Goal: Contribute content

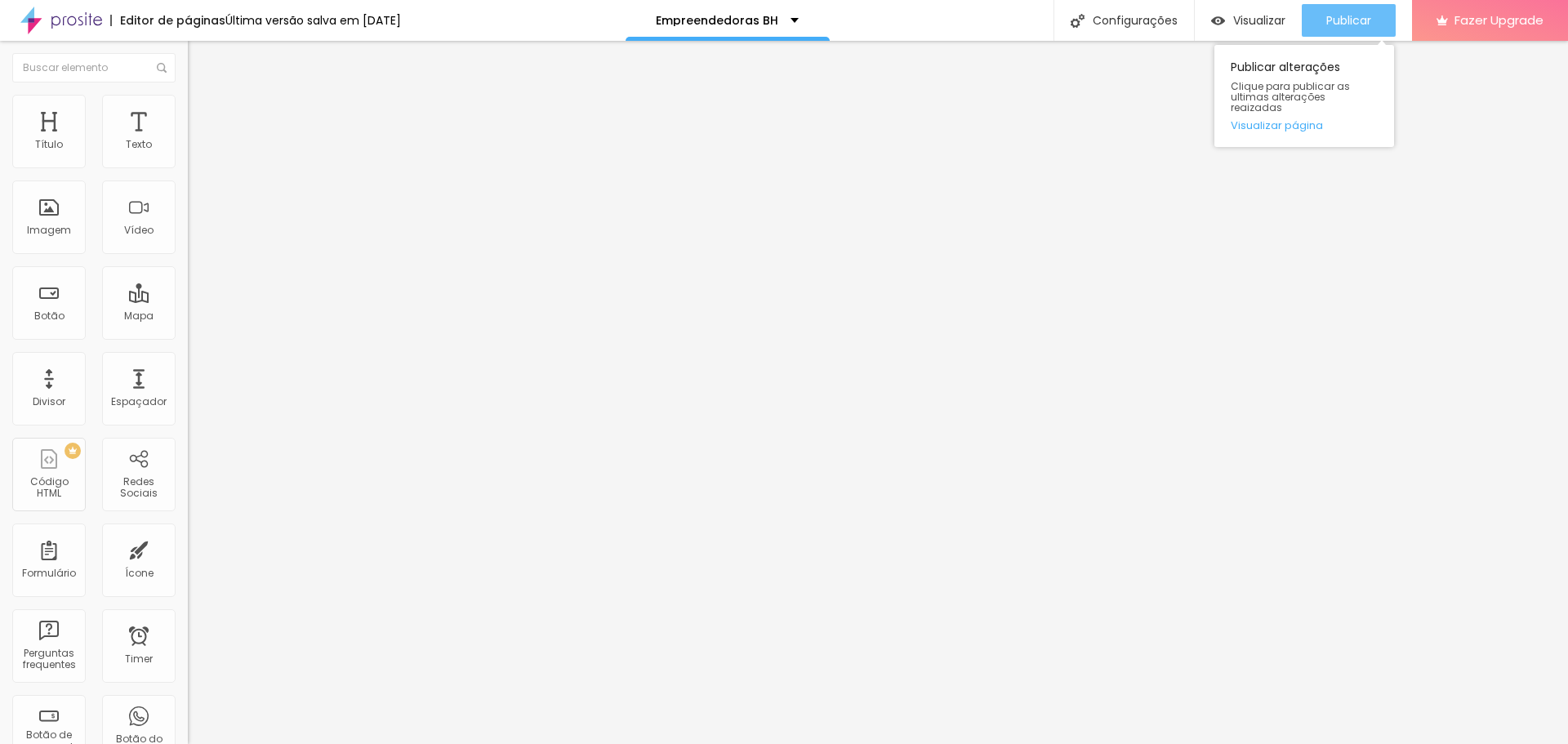
click at [1369, 22] on span "Publicar" at bounding box center [1348, 21] width 45 height 13
click at [1316, 9] on button "Publicar" at bounding box center [1348, 20] width 94 height 33
click at [188, 165] on img at bounding box center [193, 169] width 9 height 9
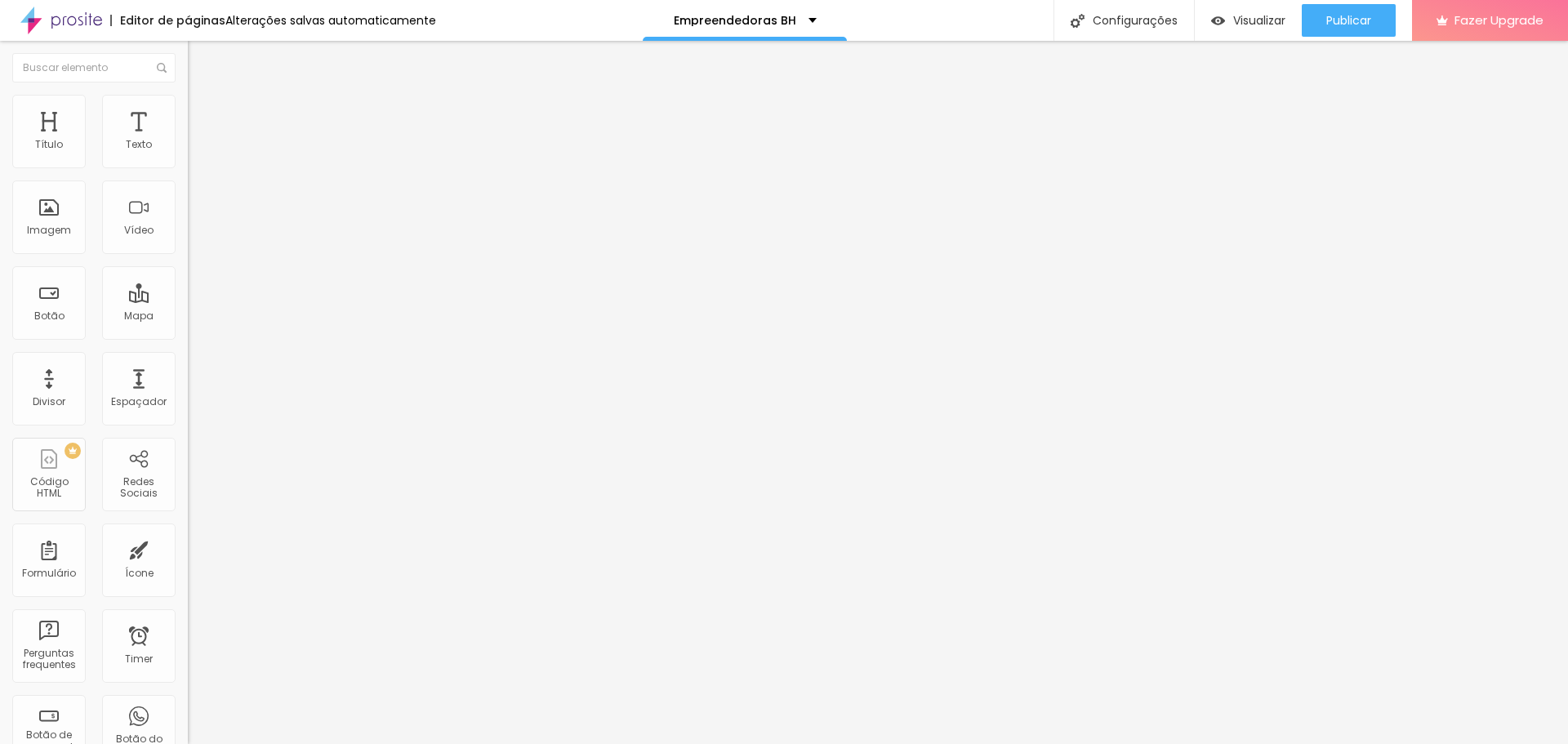
scroll to position [175, 0]
type input "Está ciente que o teste grátis envolve a experiência fotográfica e o super víde…"
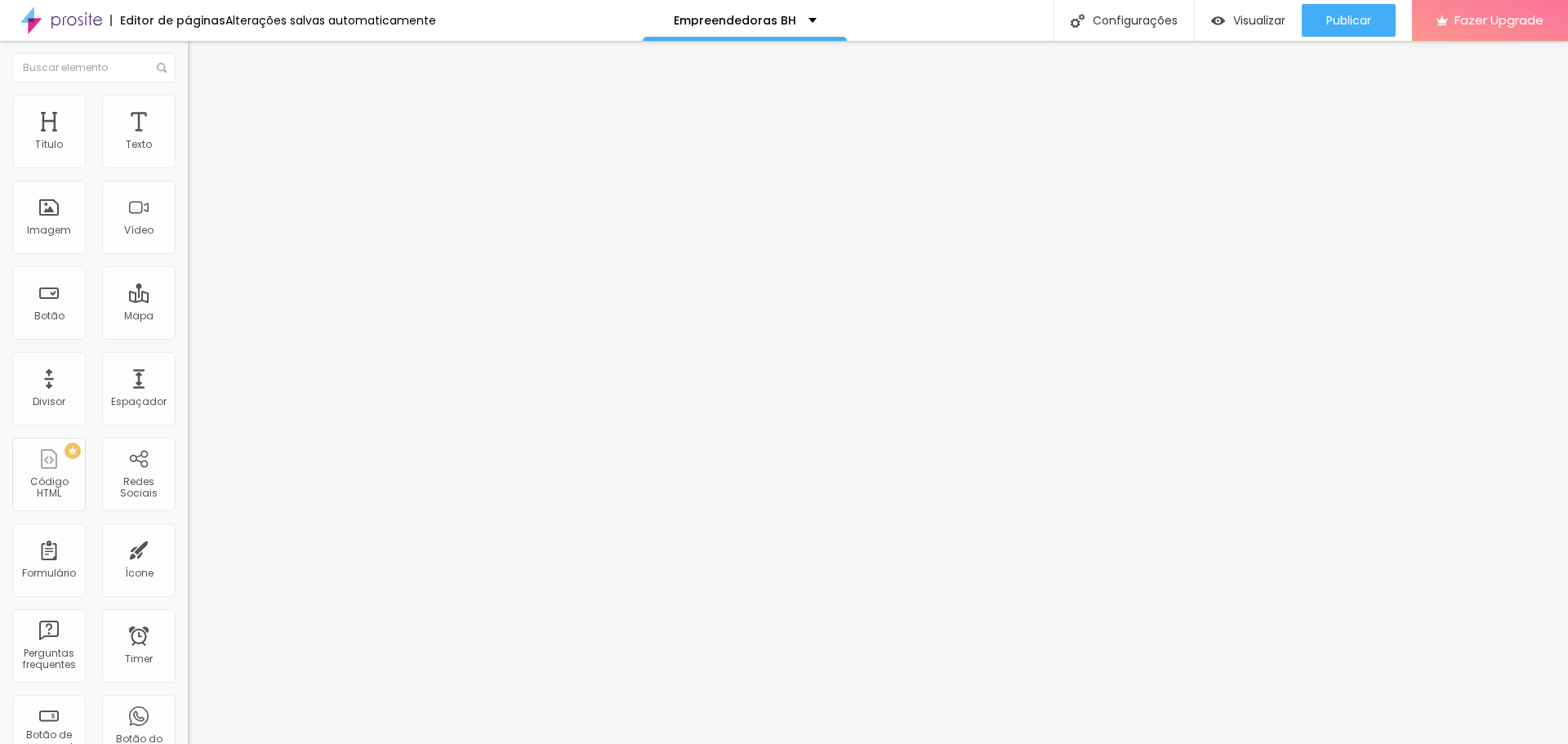
drag, startPoint x: 631, startPoint y: 480, endPoint x: 705, endPoint y: 480, distance: 74.0
type input "Sim, estou. Quero participar."
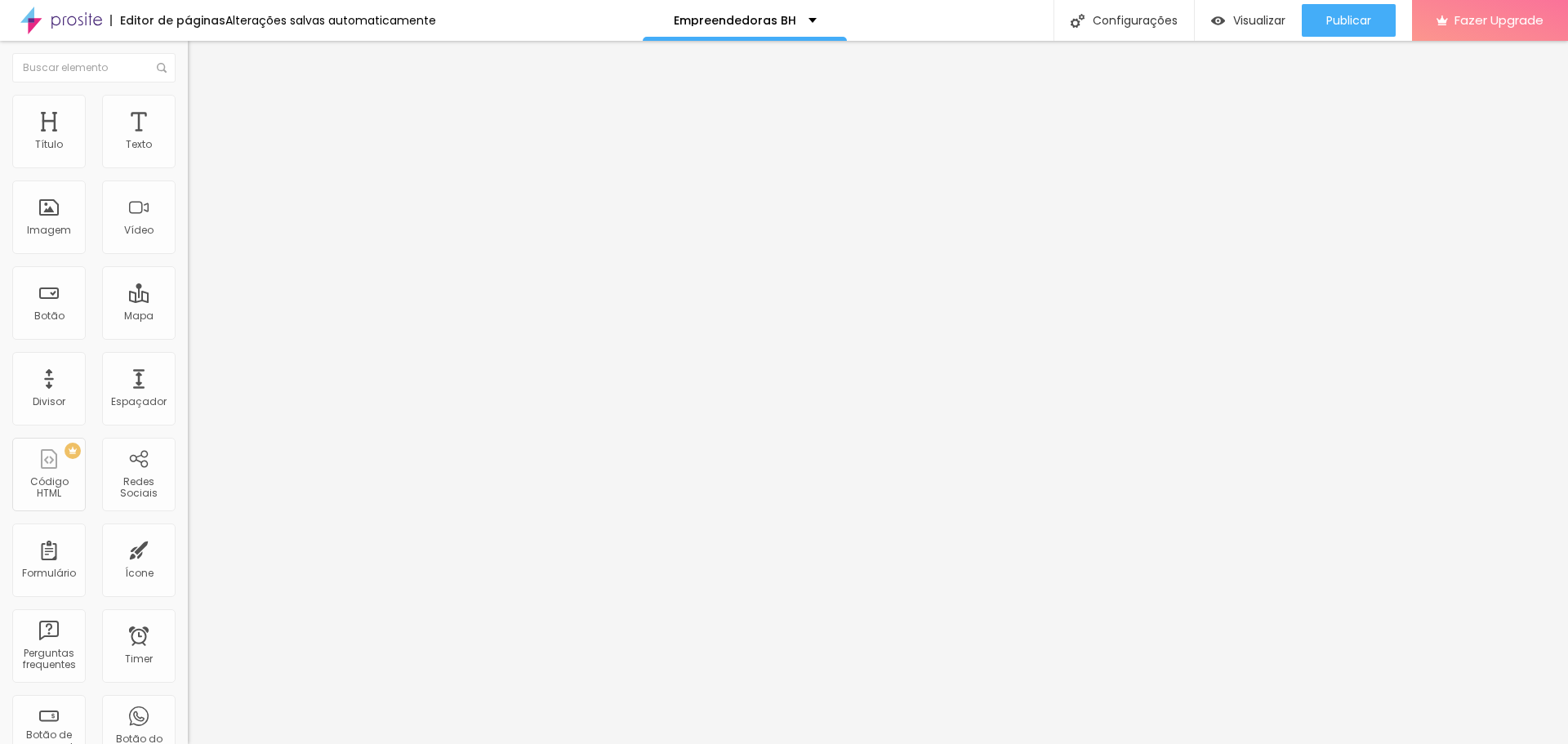
click at [1341, 23] on span "Publicar" at bounding box center [1348, 21] width 45 height 13
click at [188, 165] on img at bounding box center [193, 169] width 9 height 9
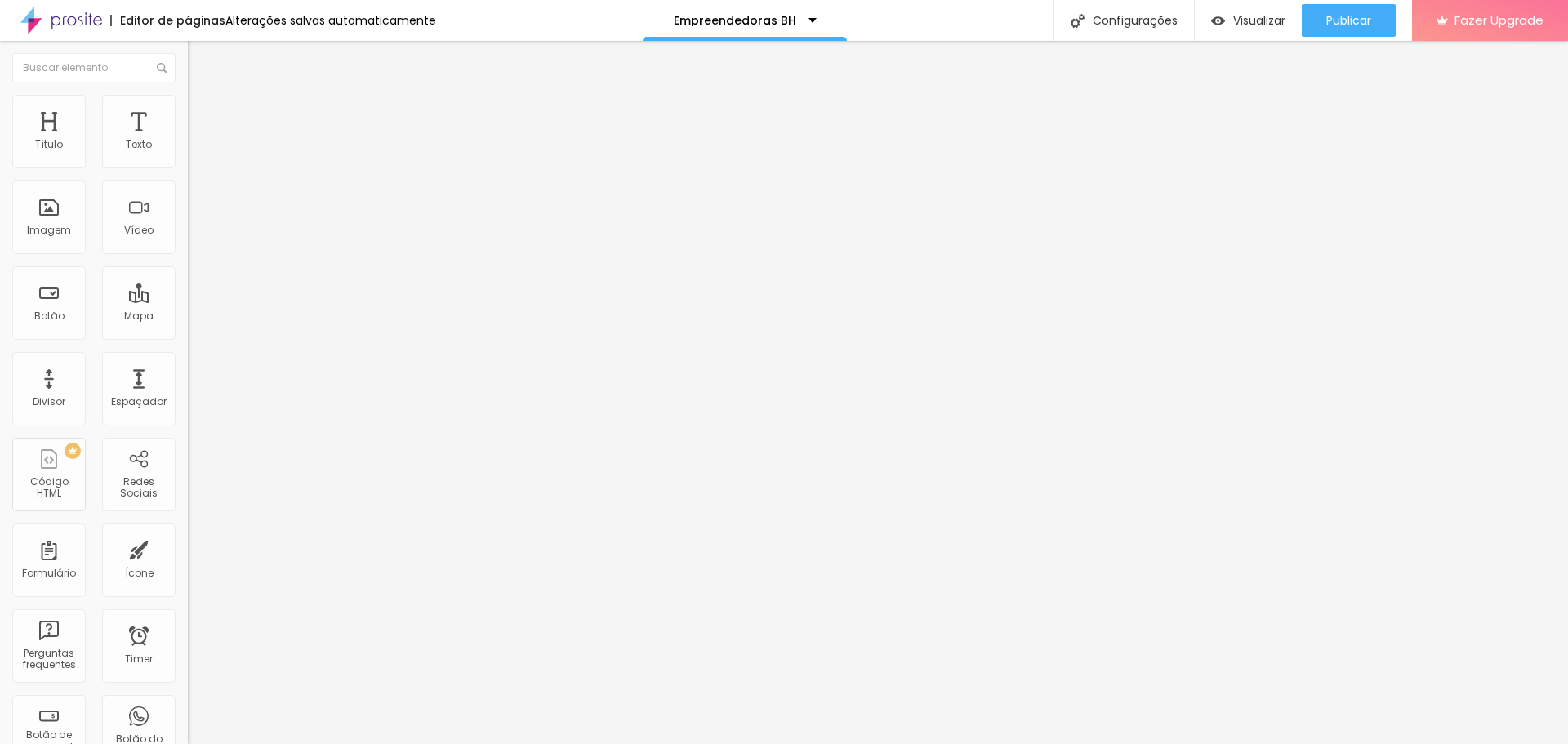
paste input "luanbarbosafotografias.alboompro.com/inscricao-confirmada"
type input "https://luanbarbosafotografias.alboompro.com/inscricao-confirmada"
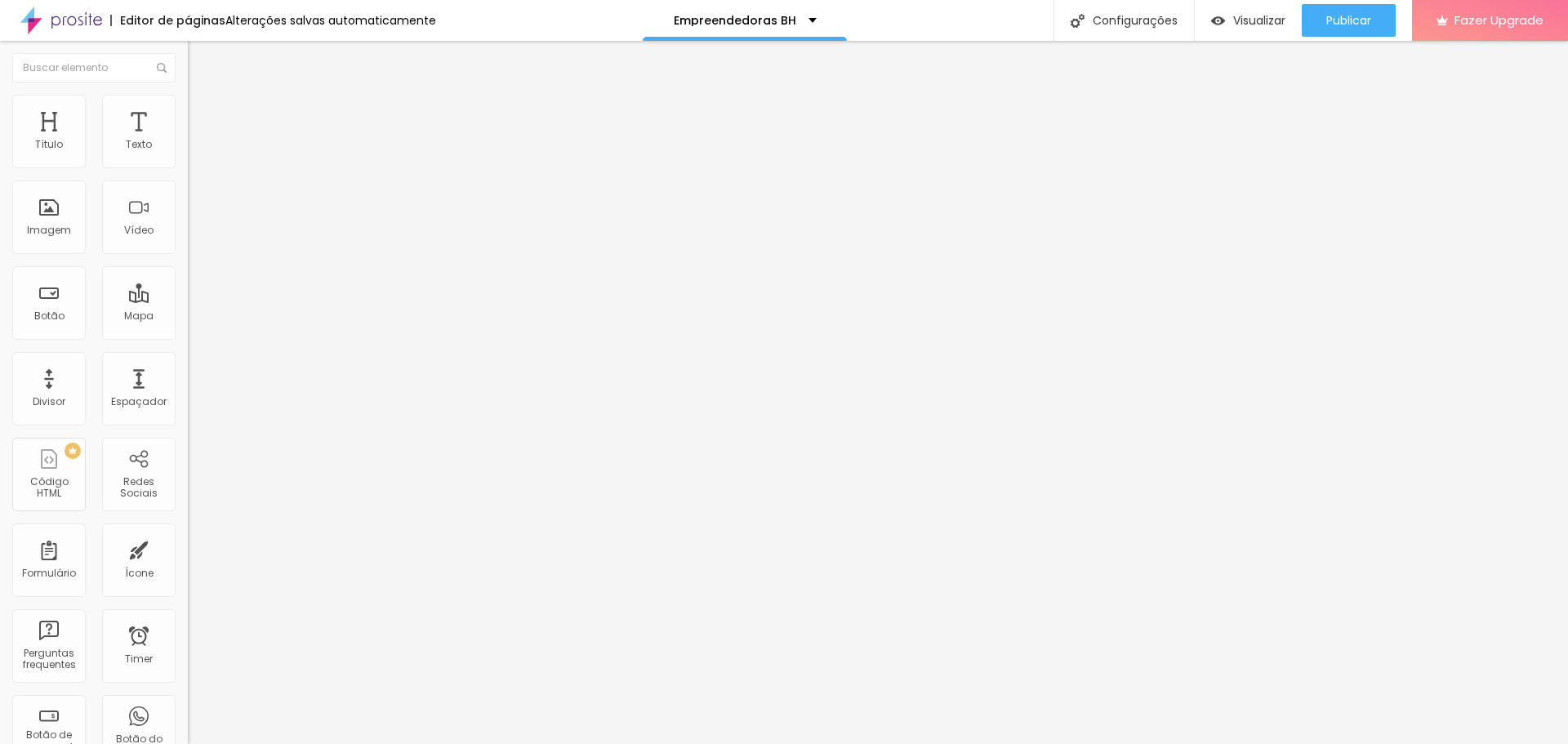
click at [1365, 26] on span "Publicar" at bounding box center [1348, 21] width 45 height 13
click at [188, 165] on img at bounding box center [193, 169] width 9 height 9
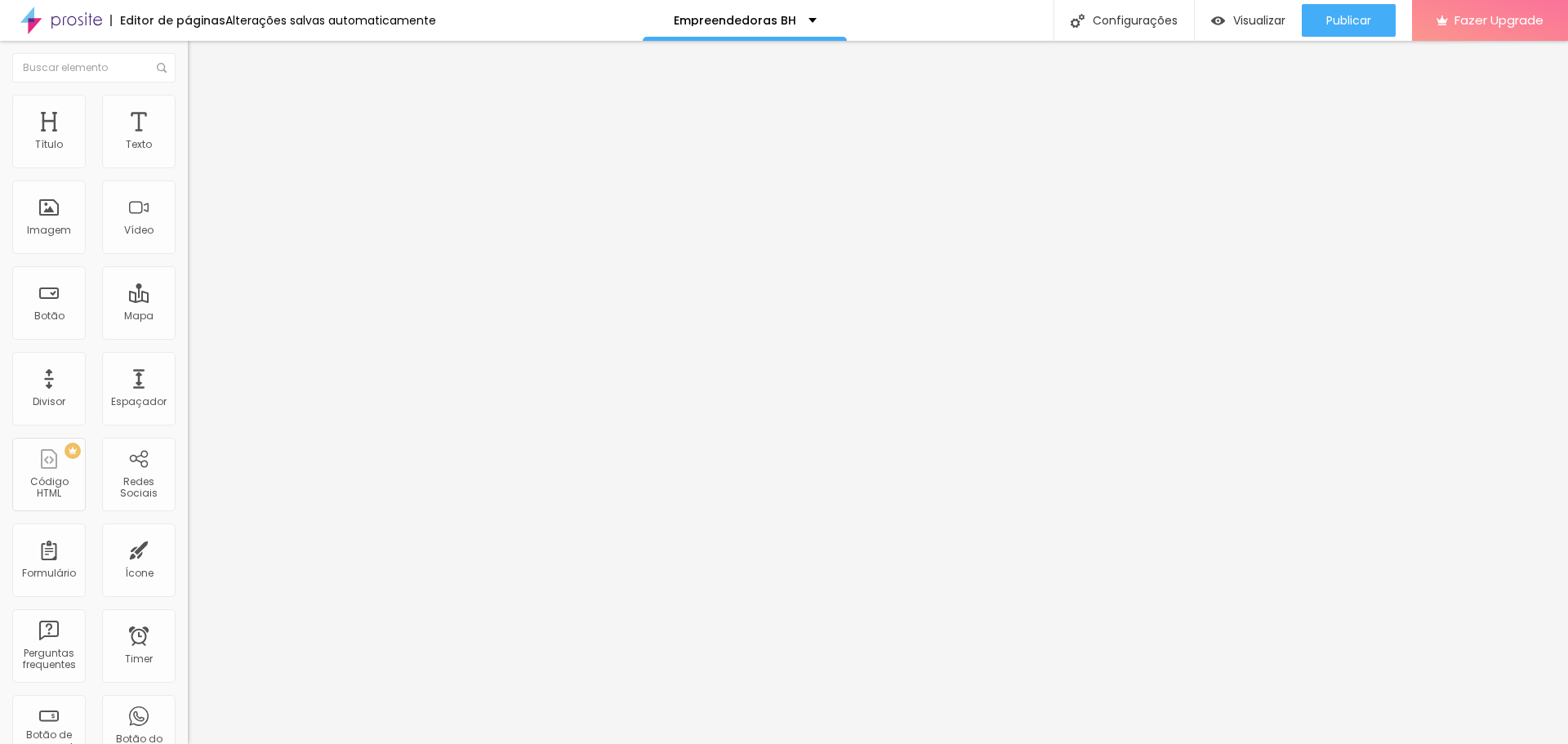
click at [1331, 27] on span "Publicar" at bounding box center [1348, 21] width 45 height 13
